Goal: Information Seeking & Learning: Stay updated

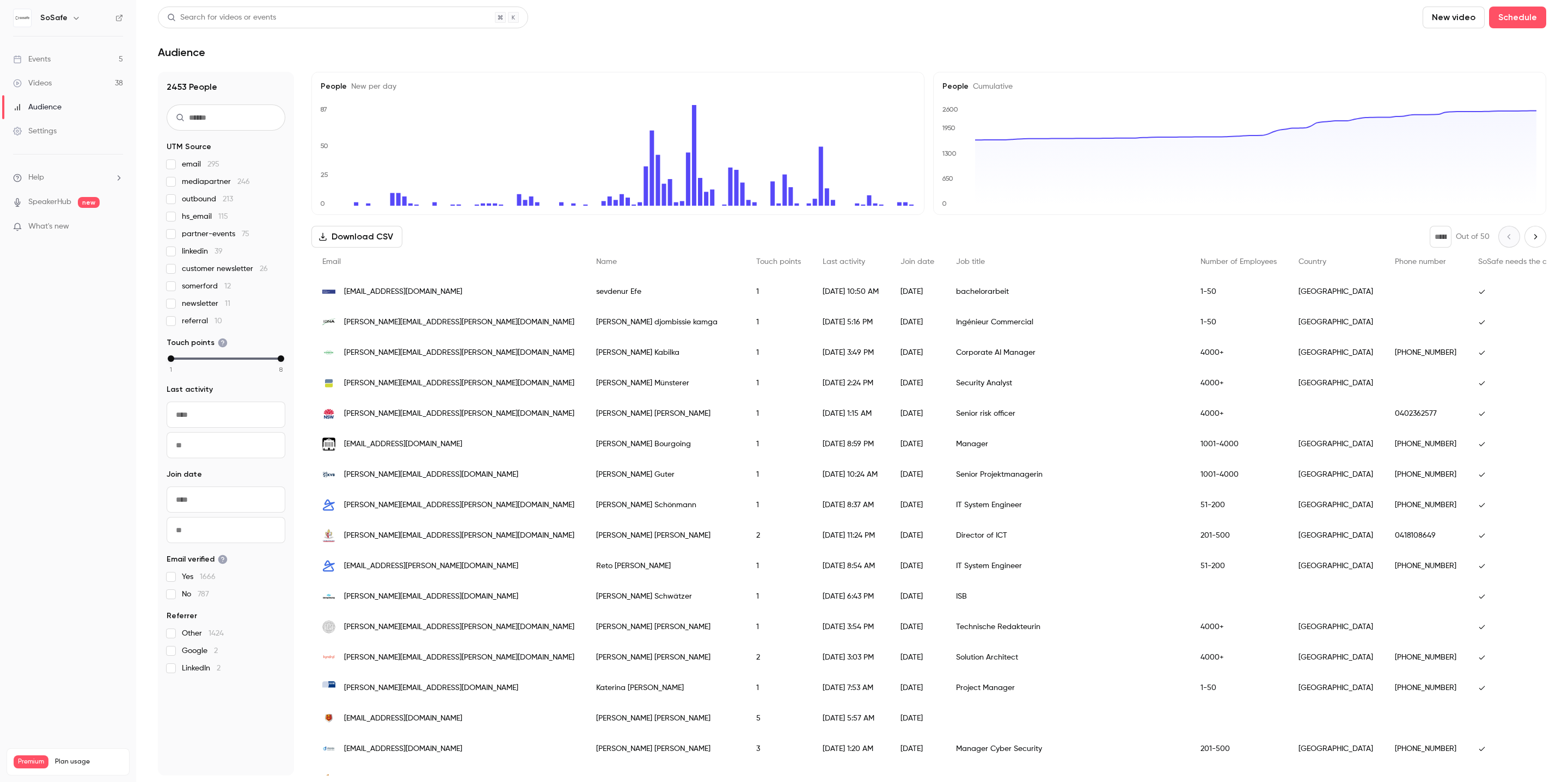
click at [27, 54] on div "Events" at bounding box center [32, 60] width 38 height 11
